Goal: Check status: Check status

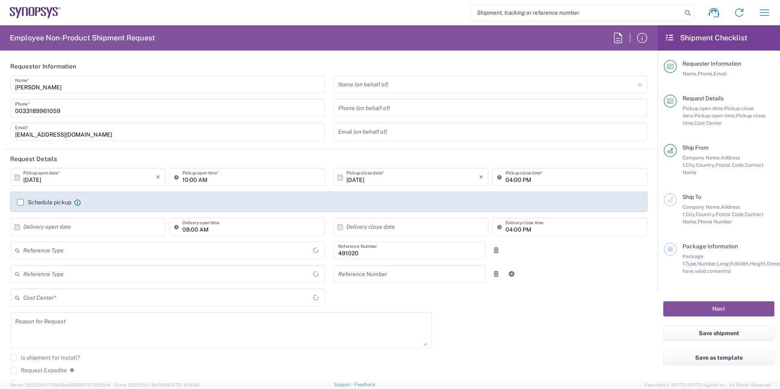
type input "FR65, SDG, M, ZebuOp 491020"
type input "Delivered at Place"
type input "[GEOGRAPHIC_DATA]"
type input "Department"
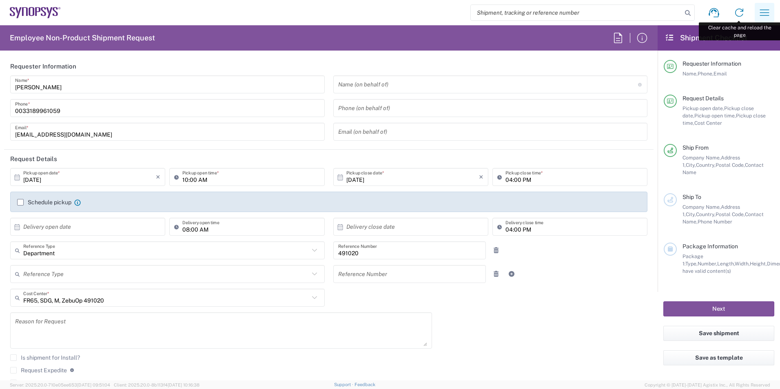
type input "Wissous/Rungis FR65"
click at [769, 6] on button "button" at bounding box center [765, 13] width 20 height 20
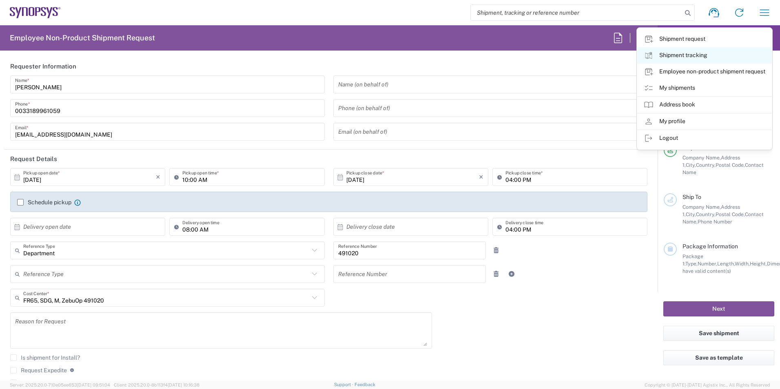
click at [690, 56] on link "Shipment tracking" at bounding box center [704, 55] width 135 height 16
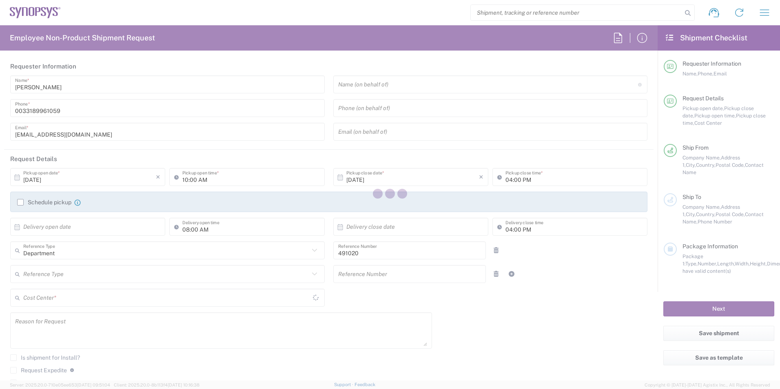
type input "FR65, SDG, M, ZebuOp 491020"
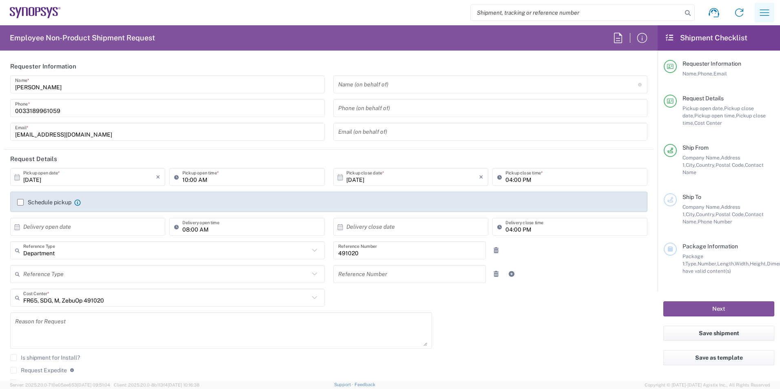
click at [763, 7] on icon "button" at bounding box center [764, 12] width 13 height 13
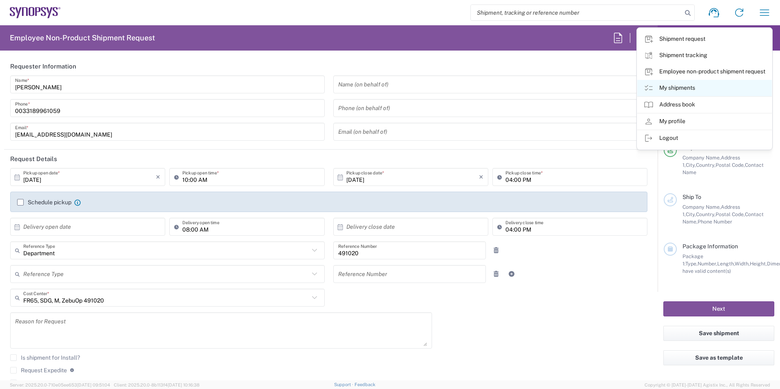
click at [688, 90] on link "My shipments" at bounding box center [704, 88] width 135 height 16
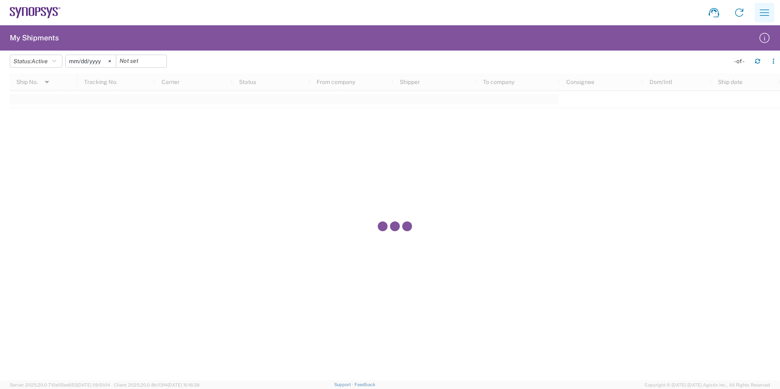
click at [762, 10] on icon "button" at bounding box center [764, 12] width 9 height 6
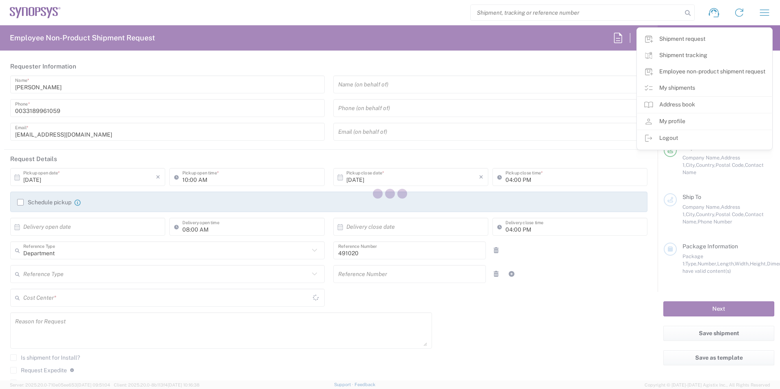
type input "FR65, SDG, M, ZebuOp 491020"
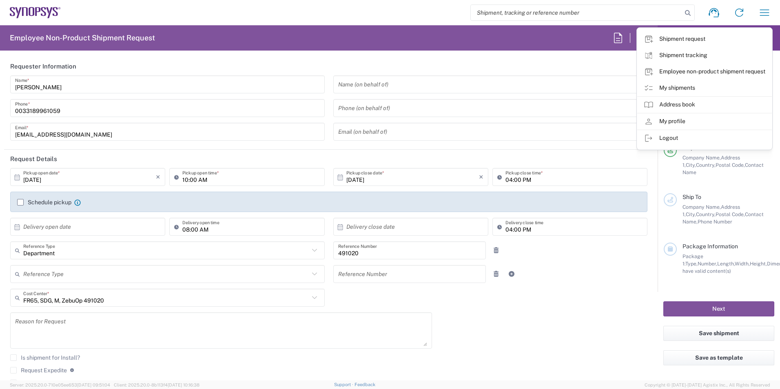
click at [545, 13] on input "search" at bounding box center [576, 13] width 211 height 16
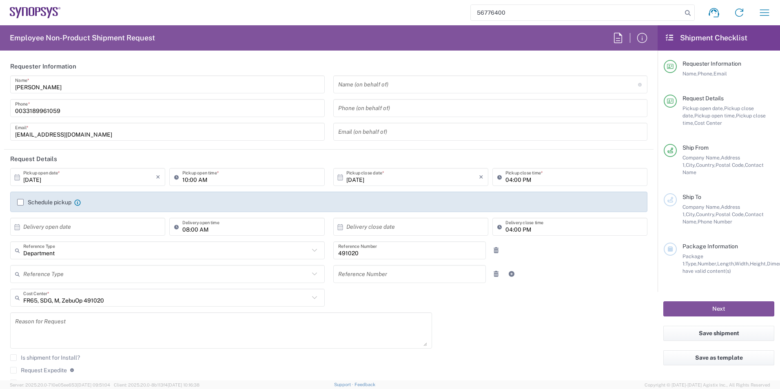
type input "56776400"
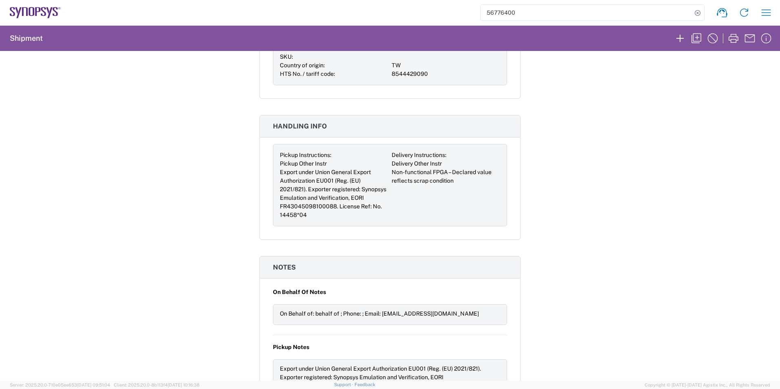
scroll to position [816, 0]
